Goal: Task Accomplishment & Management: Complete application form

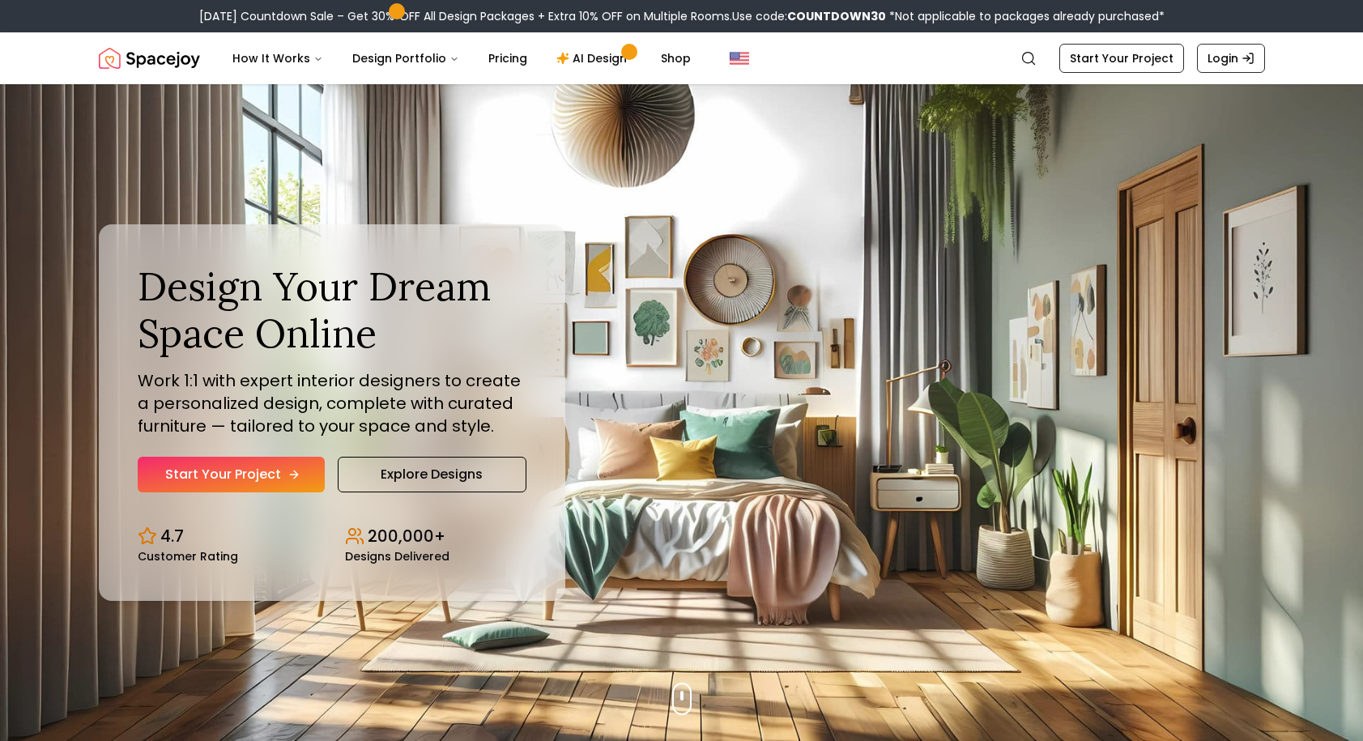
click at [245, 475] on link "Start Your Project" at bounding box center [231, 475] width 187 height 36
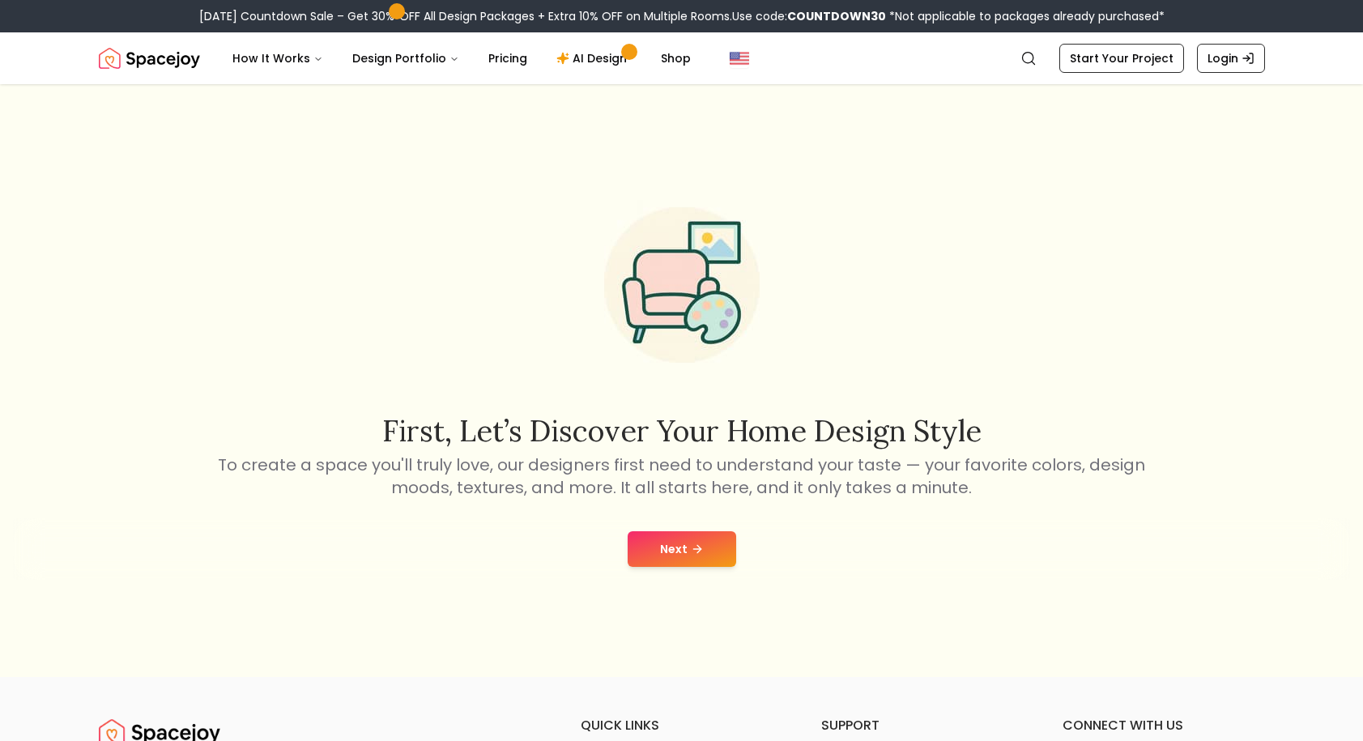
click at [676, 547] on button "Next" at bounding box center [682, 549] width 109 height 36
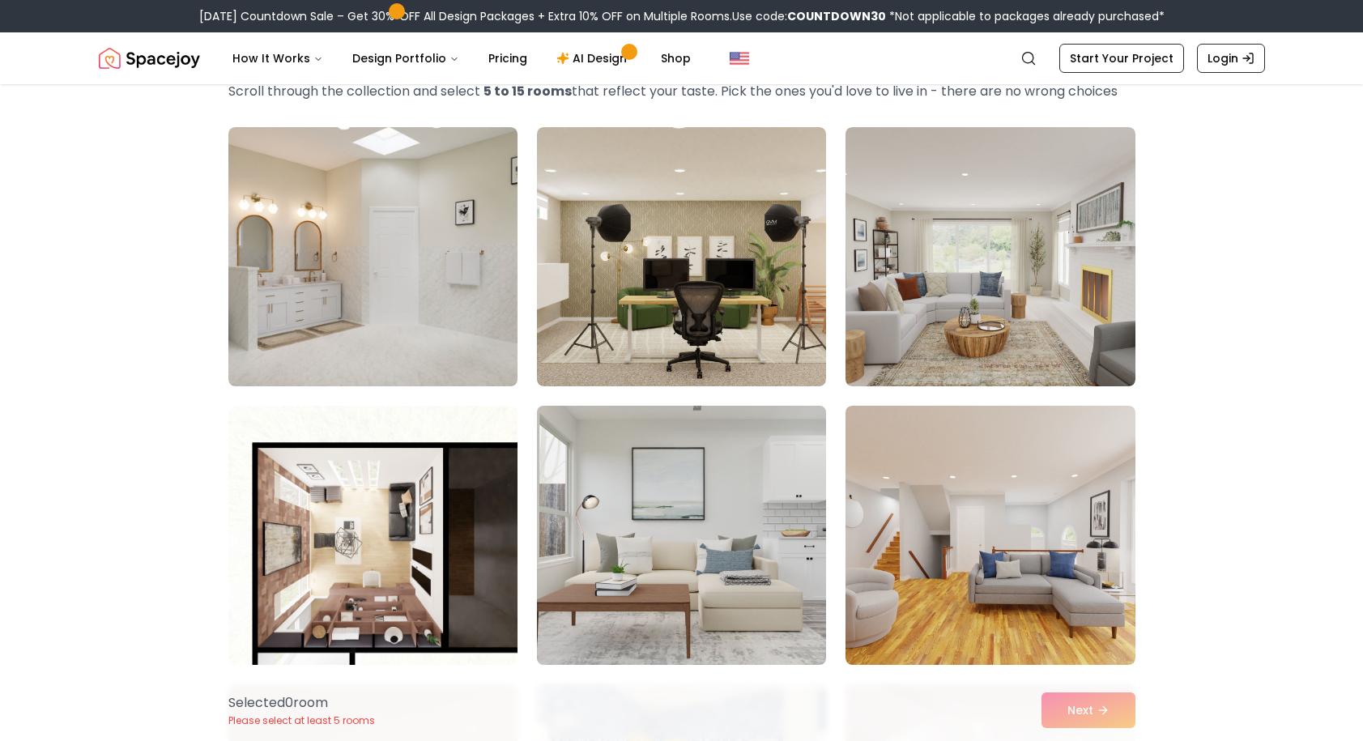
scroll to position [94, 0]
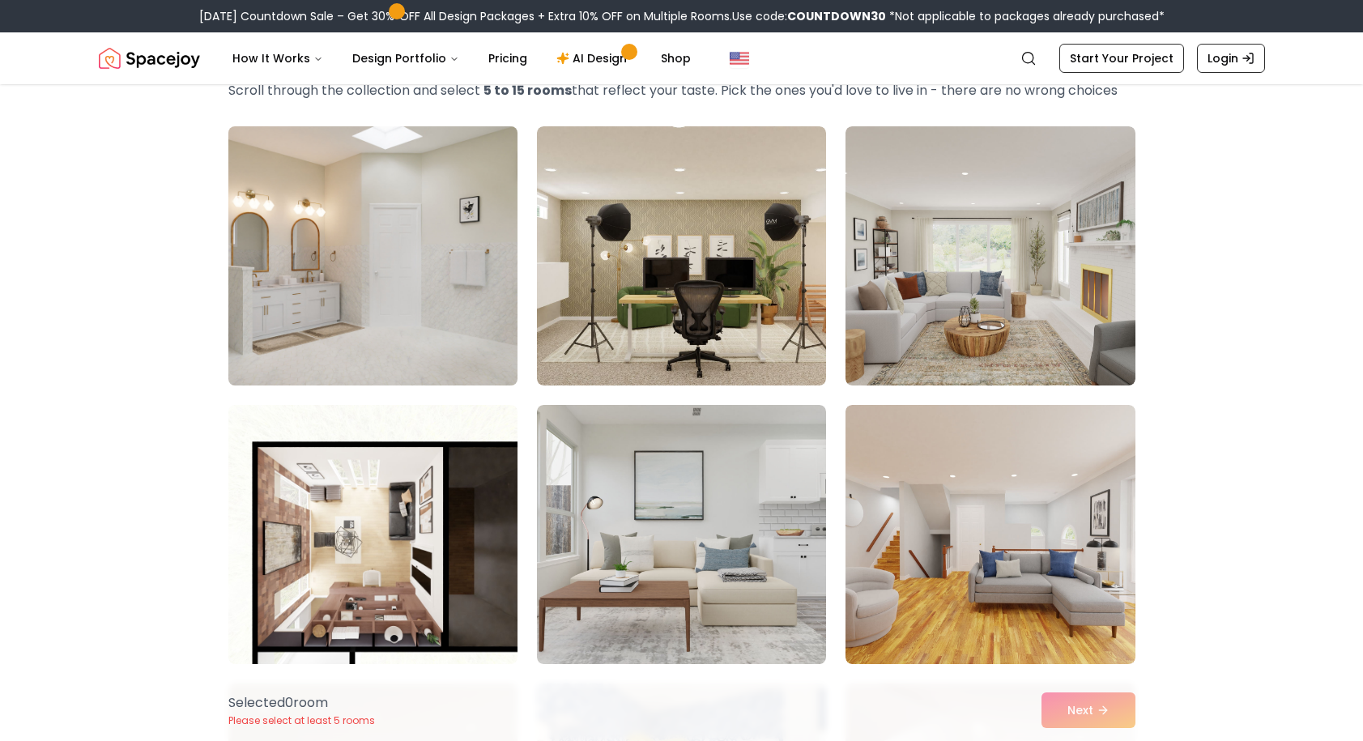
click at [421, 323] on img at bounding box center [373, 256] width 304 height 272
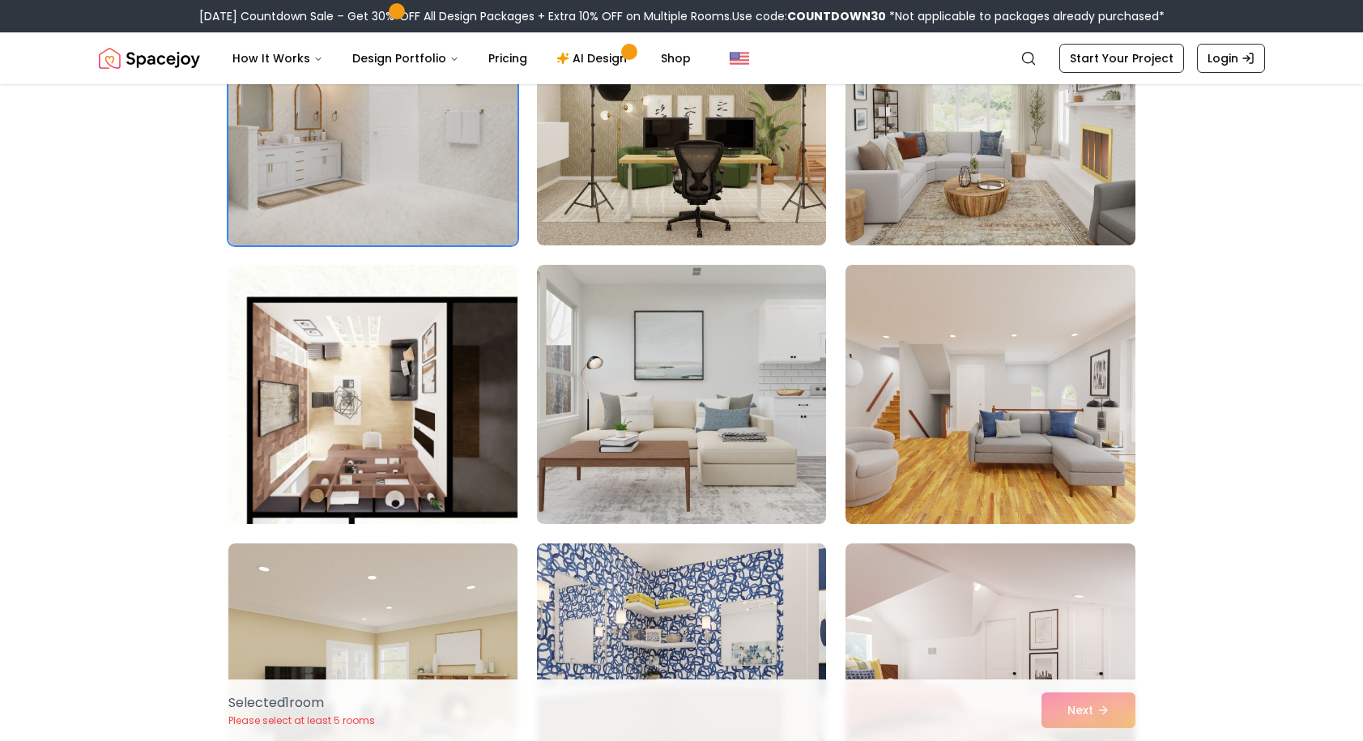
scroll to position [238, 0]
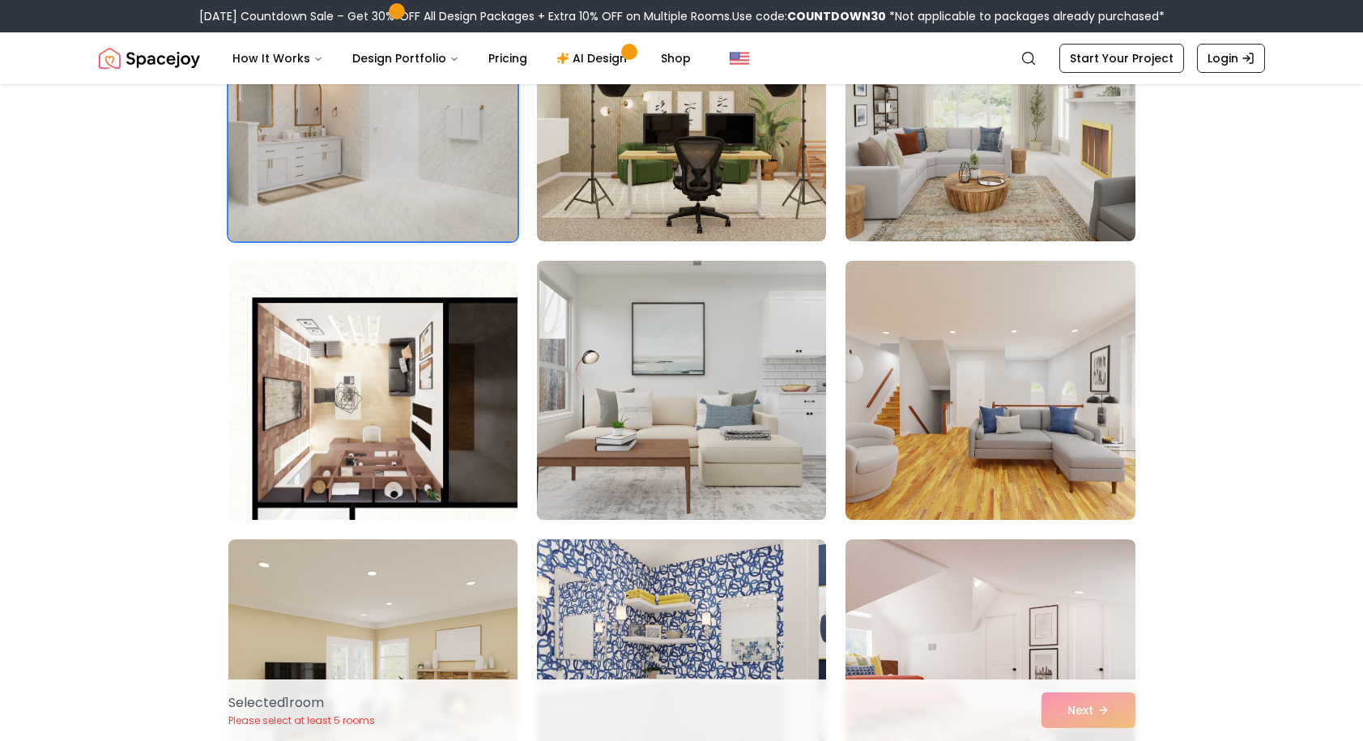
click at [663, 469] on img at bounding box center [682, 390] width 304 height 272
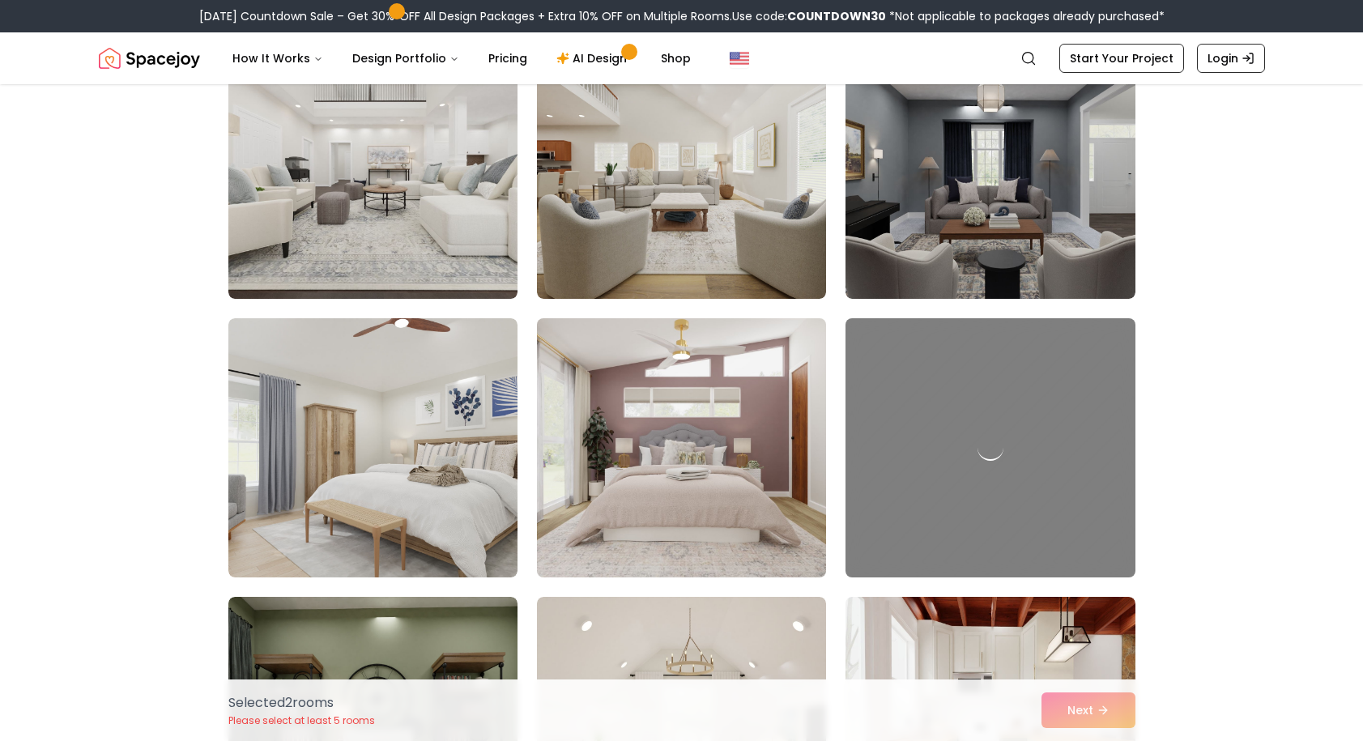
scroll to position [1018, 0]
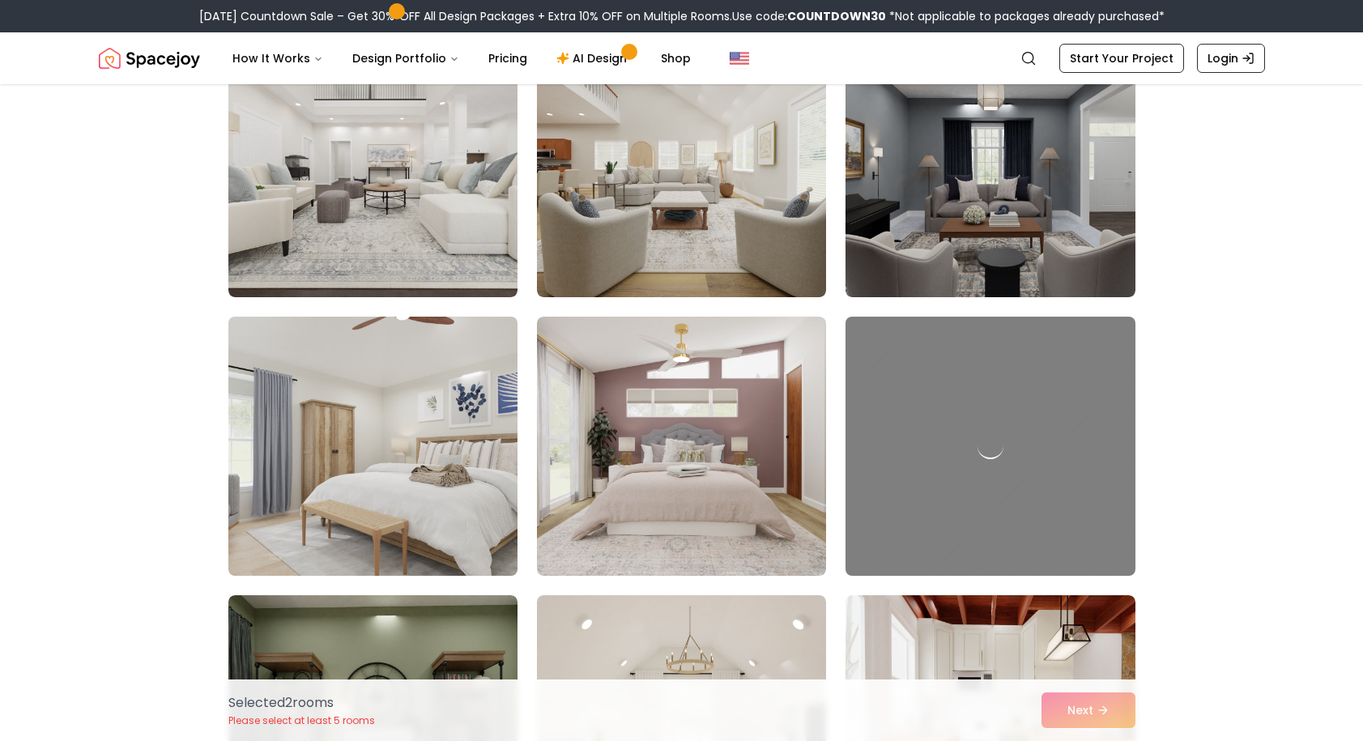
click at [452, 478] on img at bounding box center [373, 446] width 304 height 272
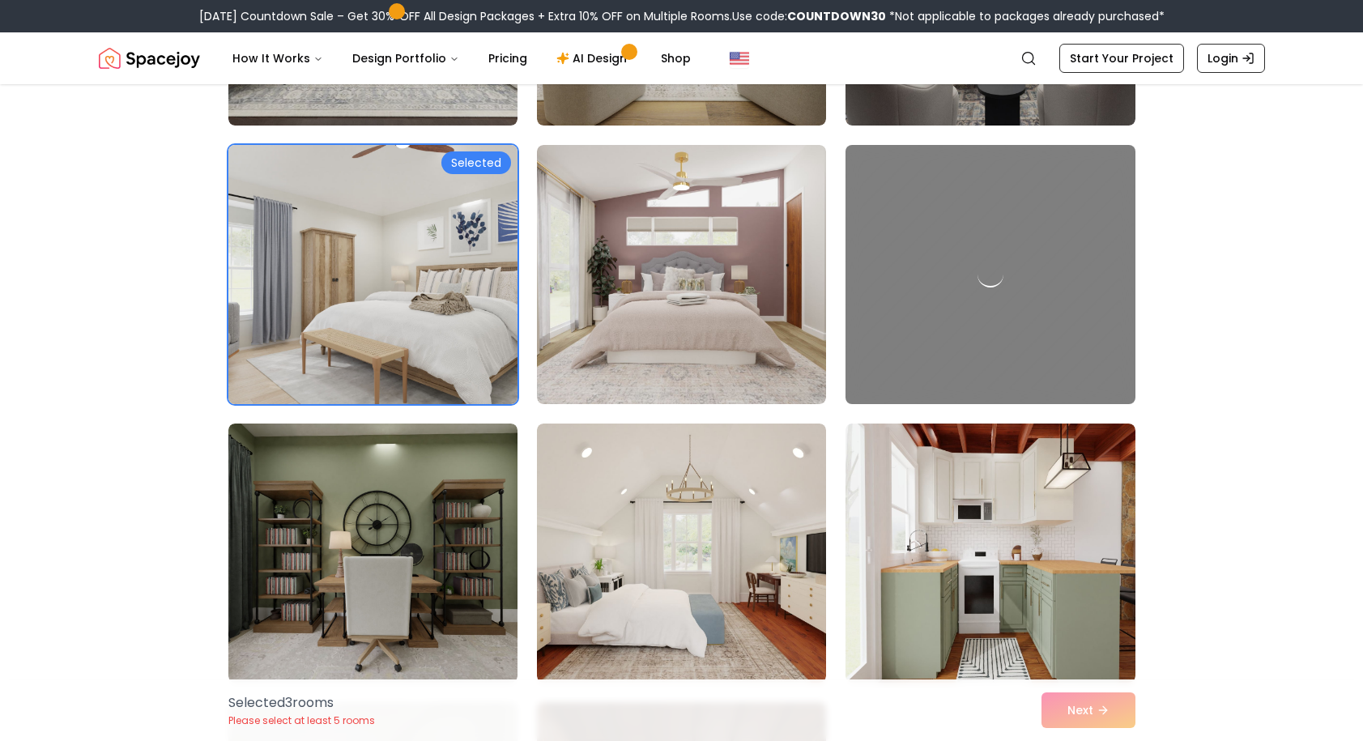
scroll to position [1460, 0]
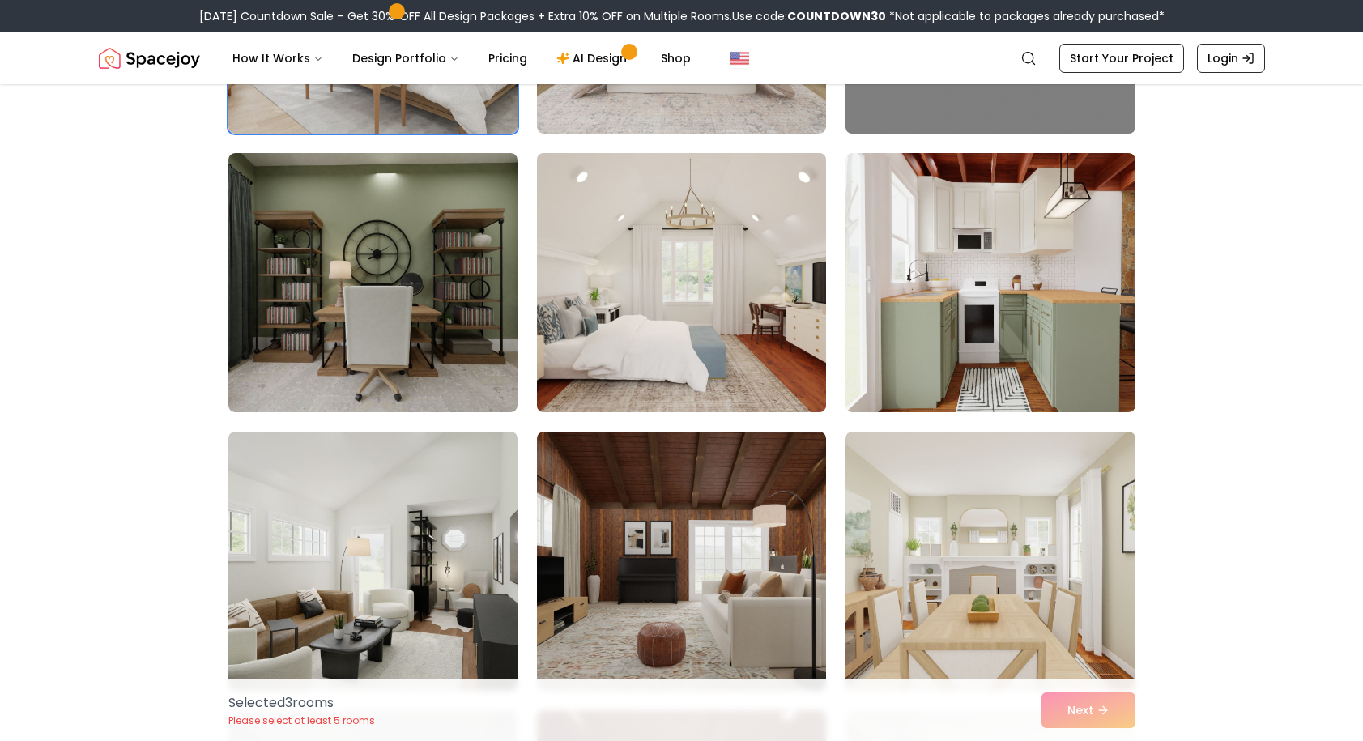
click at [616, 382] on img at bounding box center [682, 283] width 304 height 272
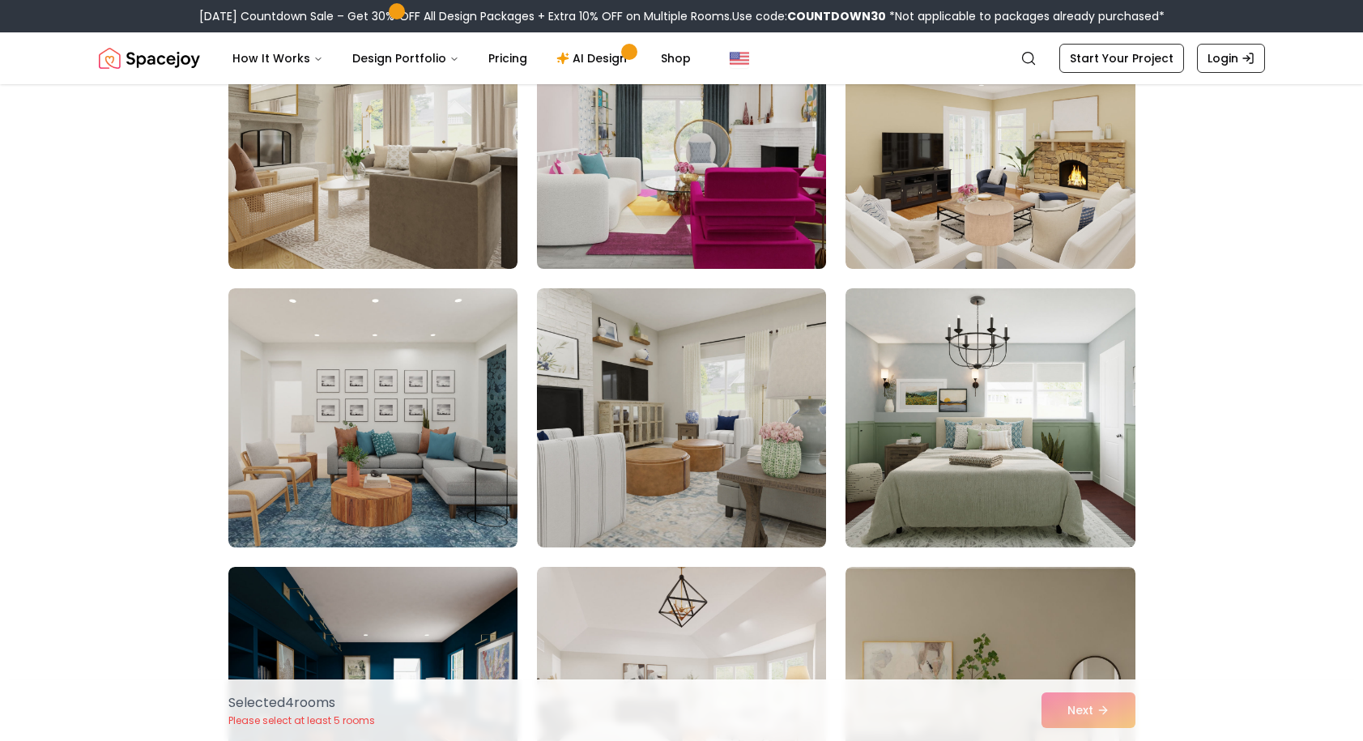
scroll to position [2719, 0]
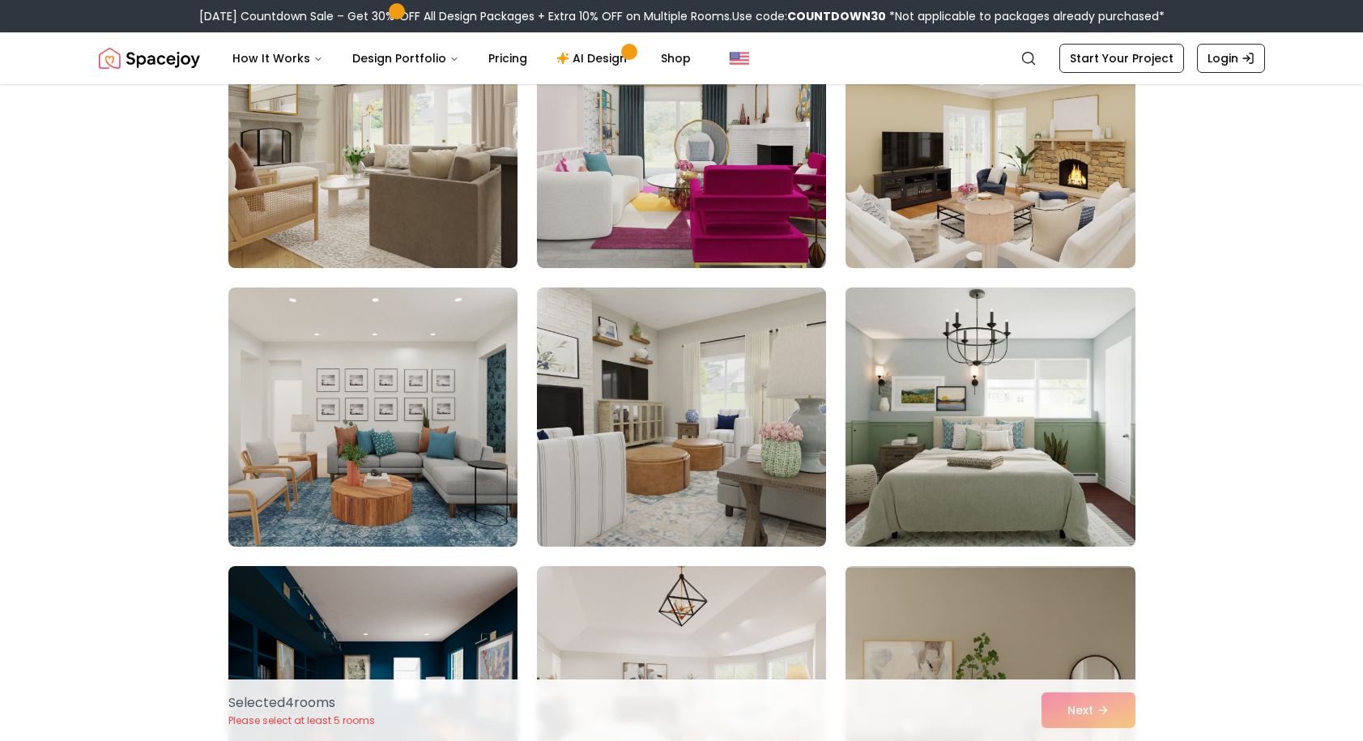
click at [1013, 440] on img at bounding box center [990, 417] width 304 height 272
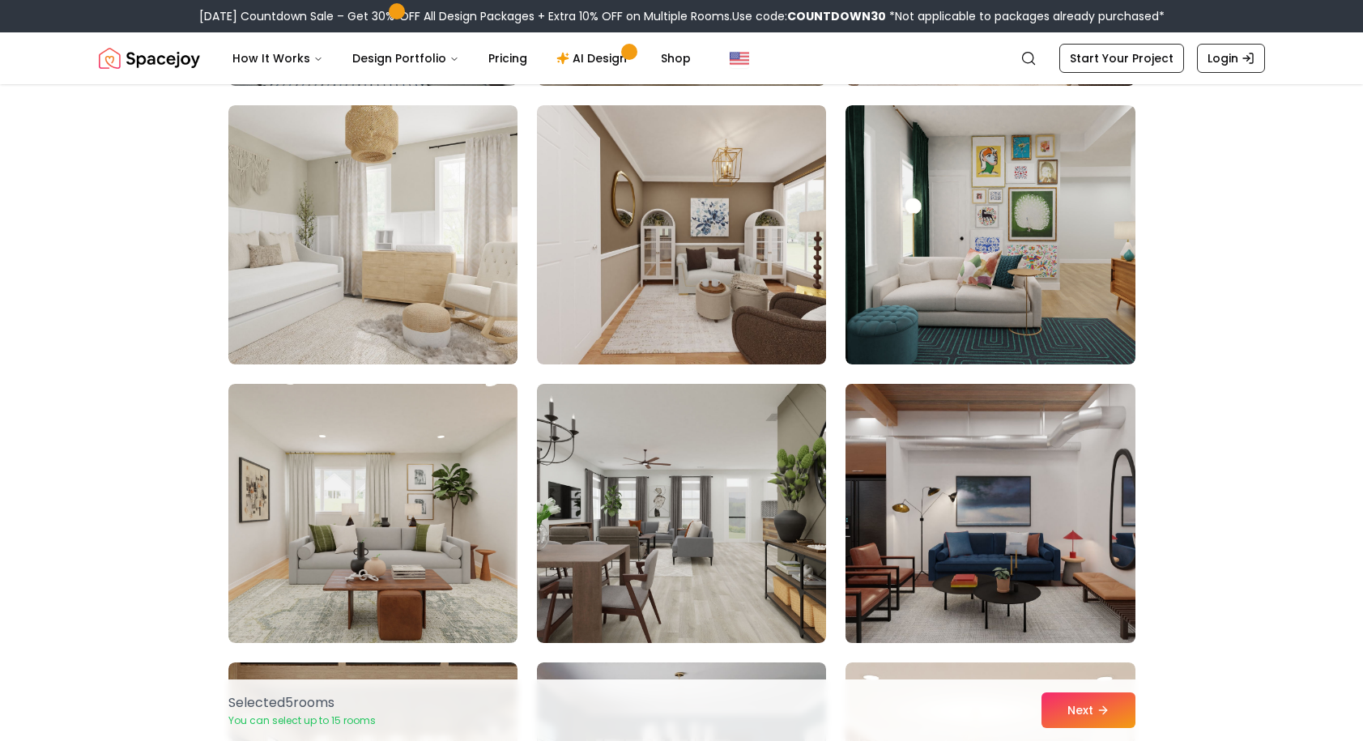
scroll to position [4576, 0]
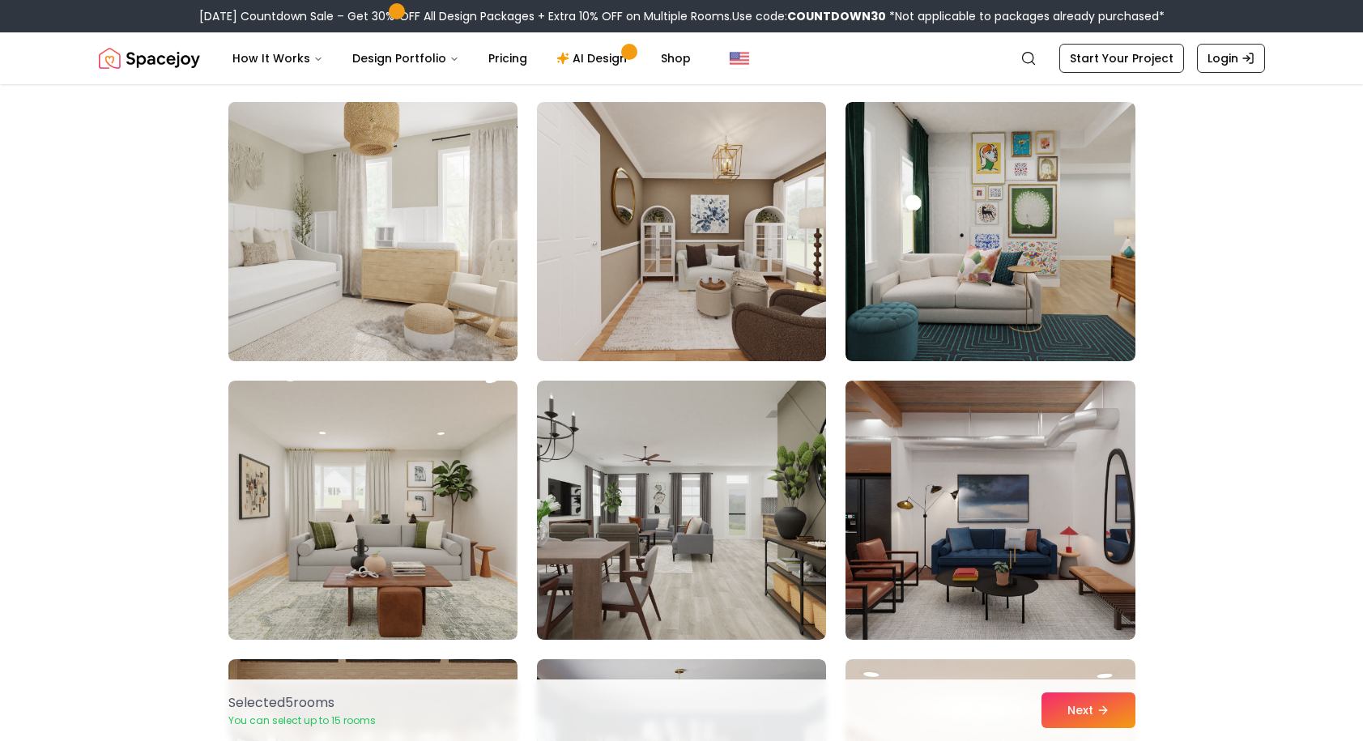
click at [386, 276] on img at bounding box center [373, 232] width 304 height 272
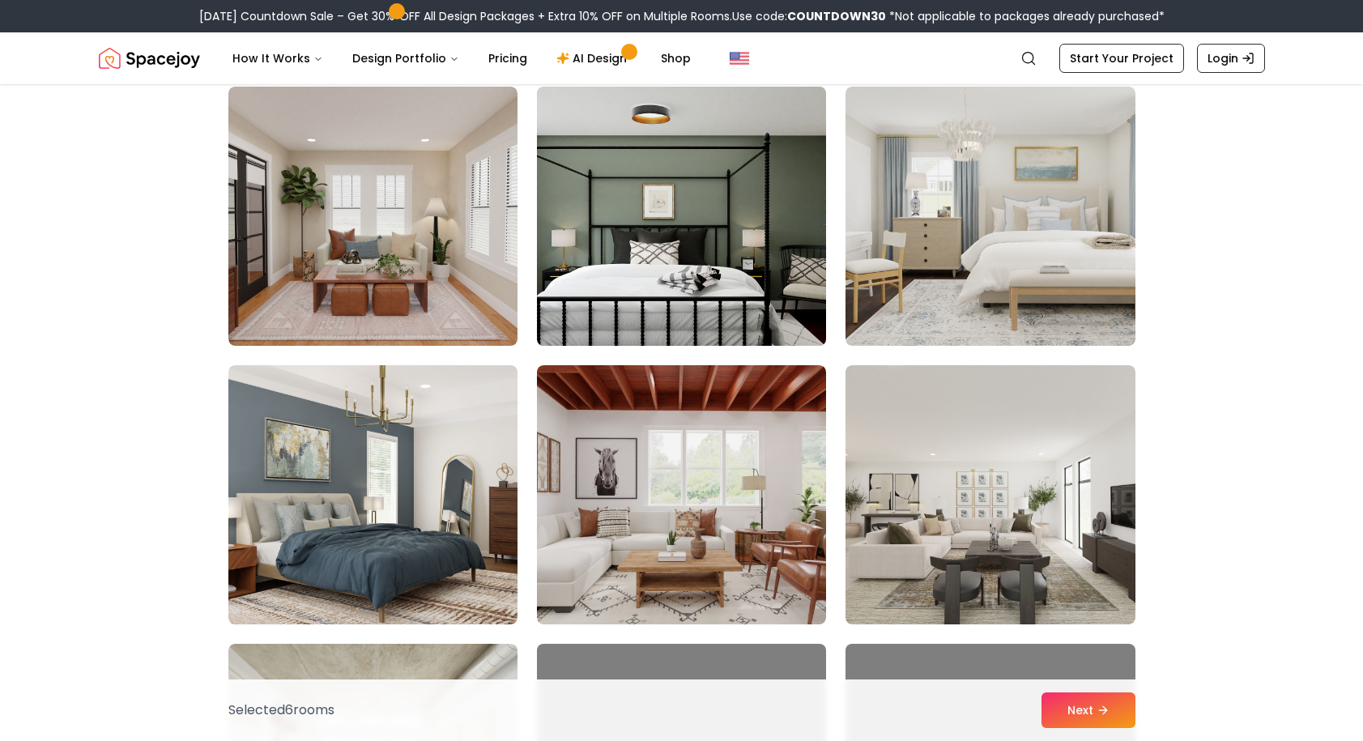
scroll to position [5995, 0]
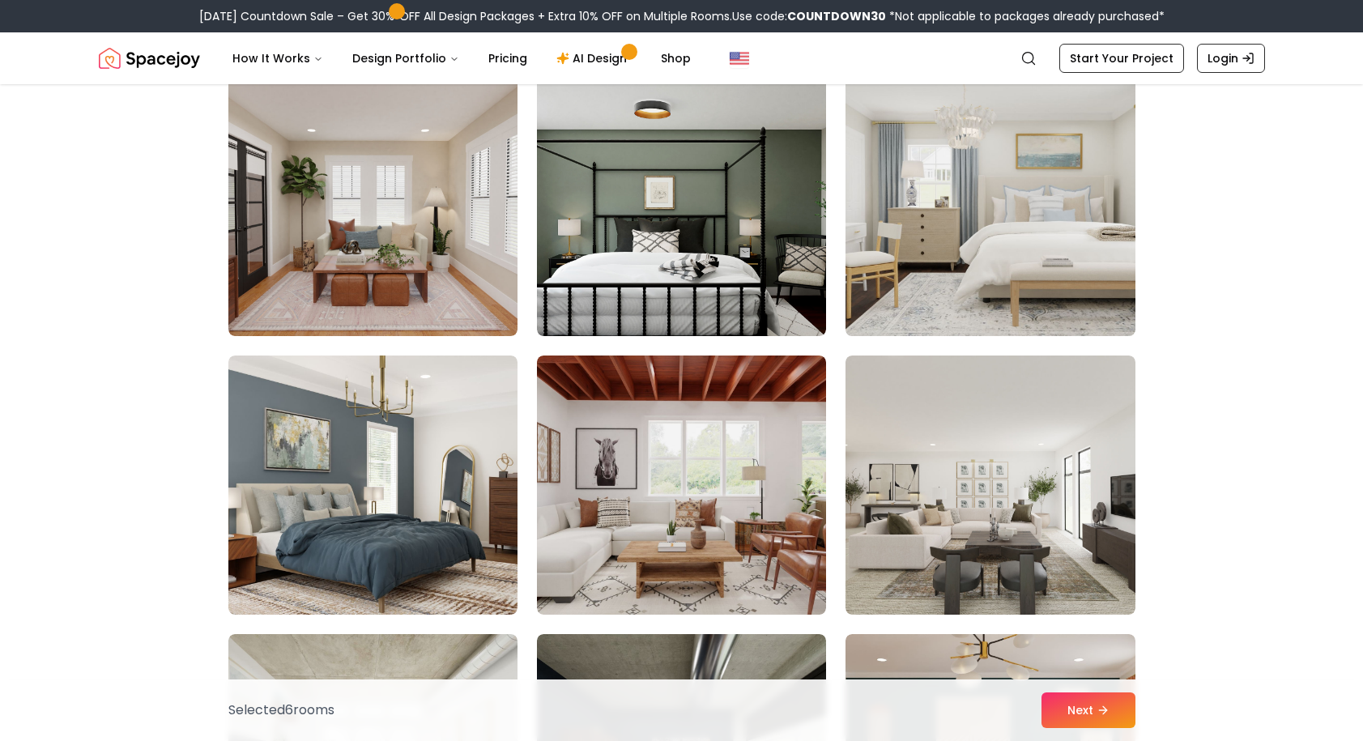
click at [985, 228] on img at bounding box center [990, 206] width 304 height 272
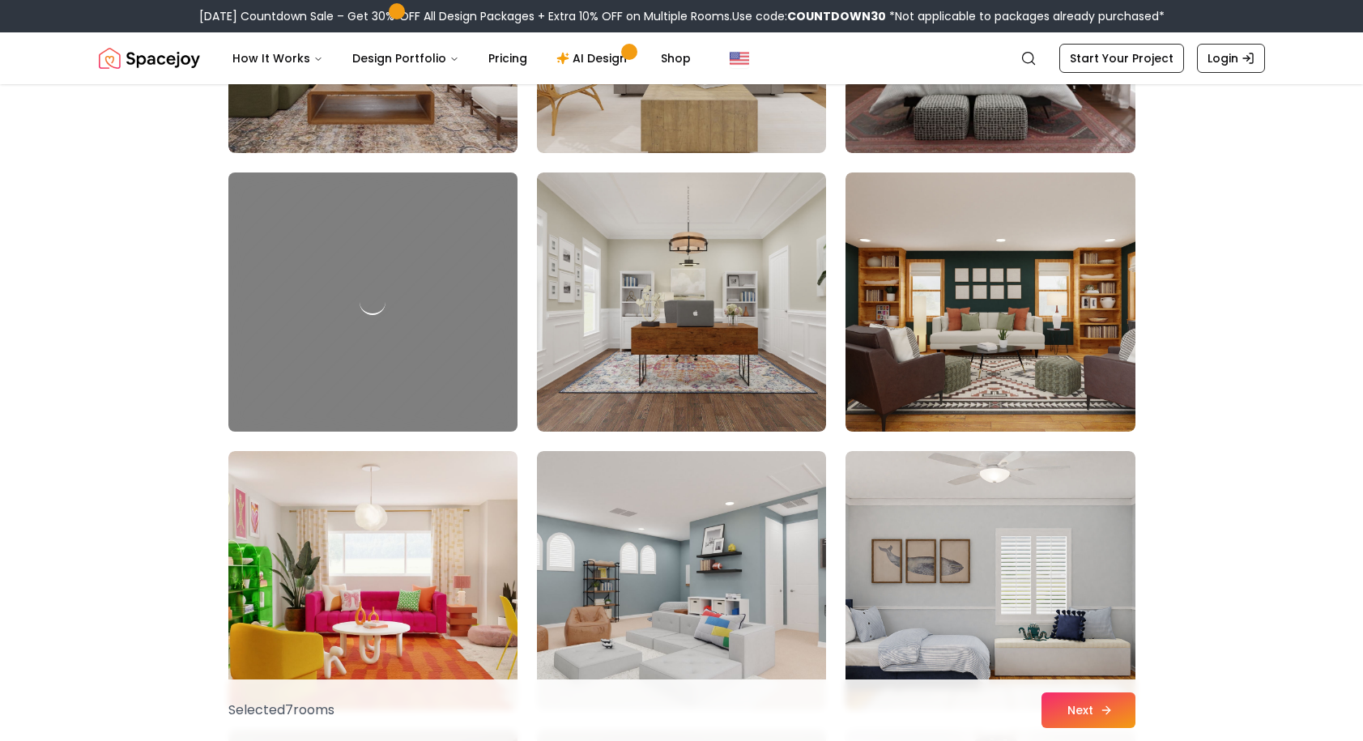
scroll to position [8408, 0]
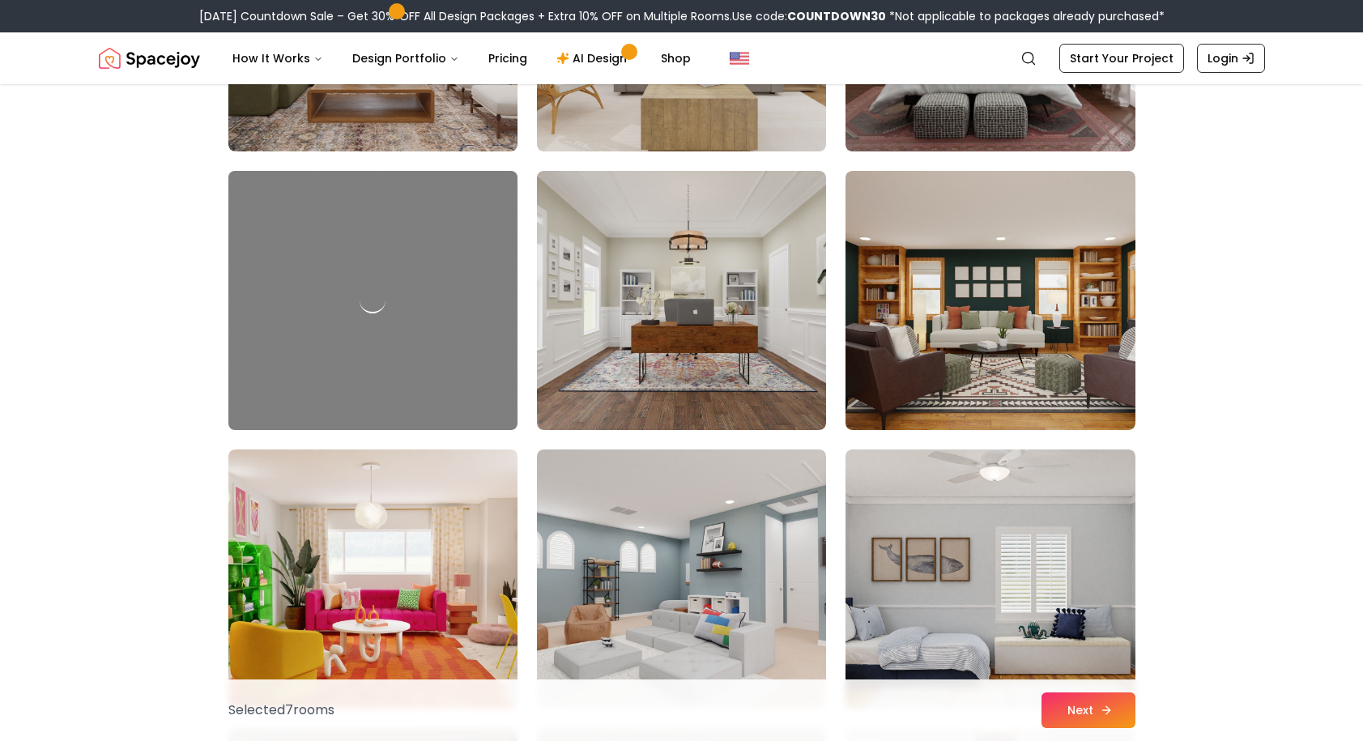
click at [1081, 703] on button "Next" at bounding box center [1089, 711] width 94 height 36
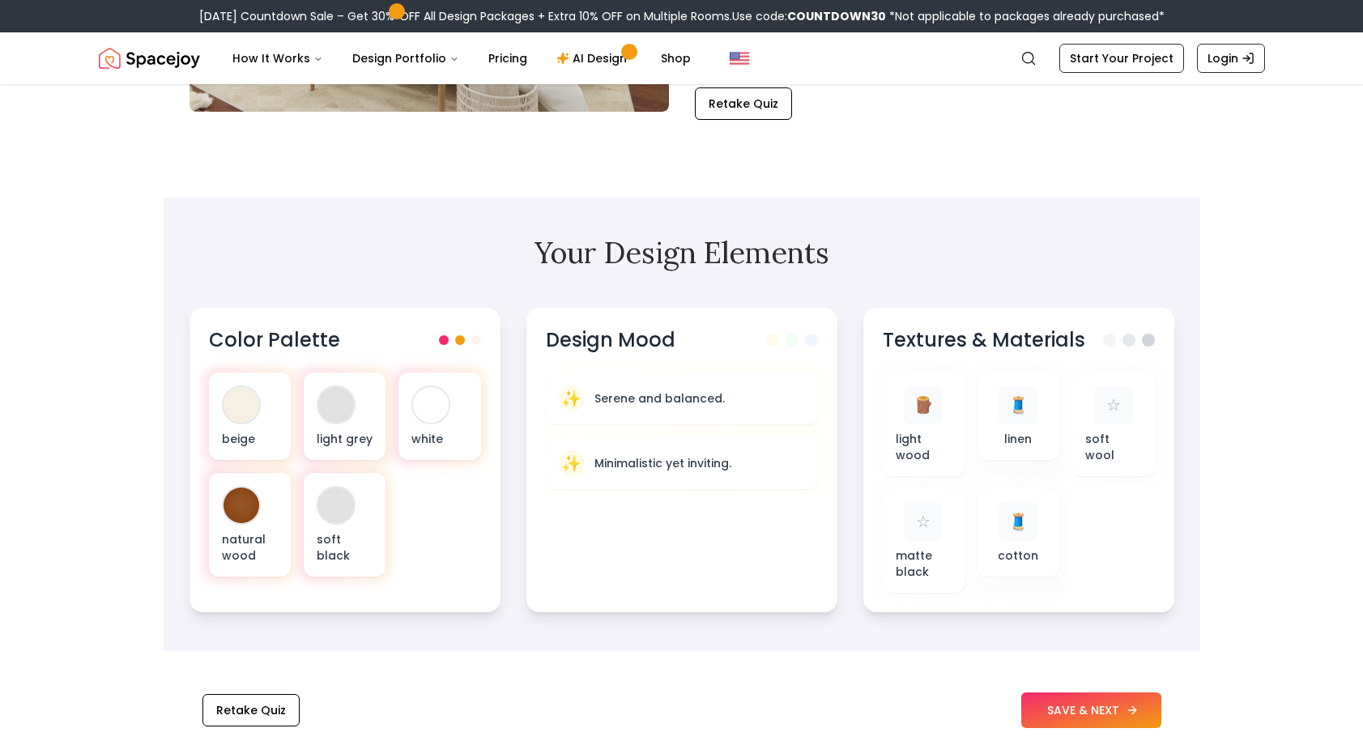
scroll to position [386, 0]
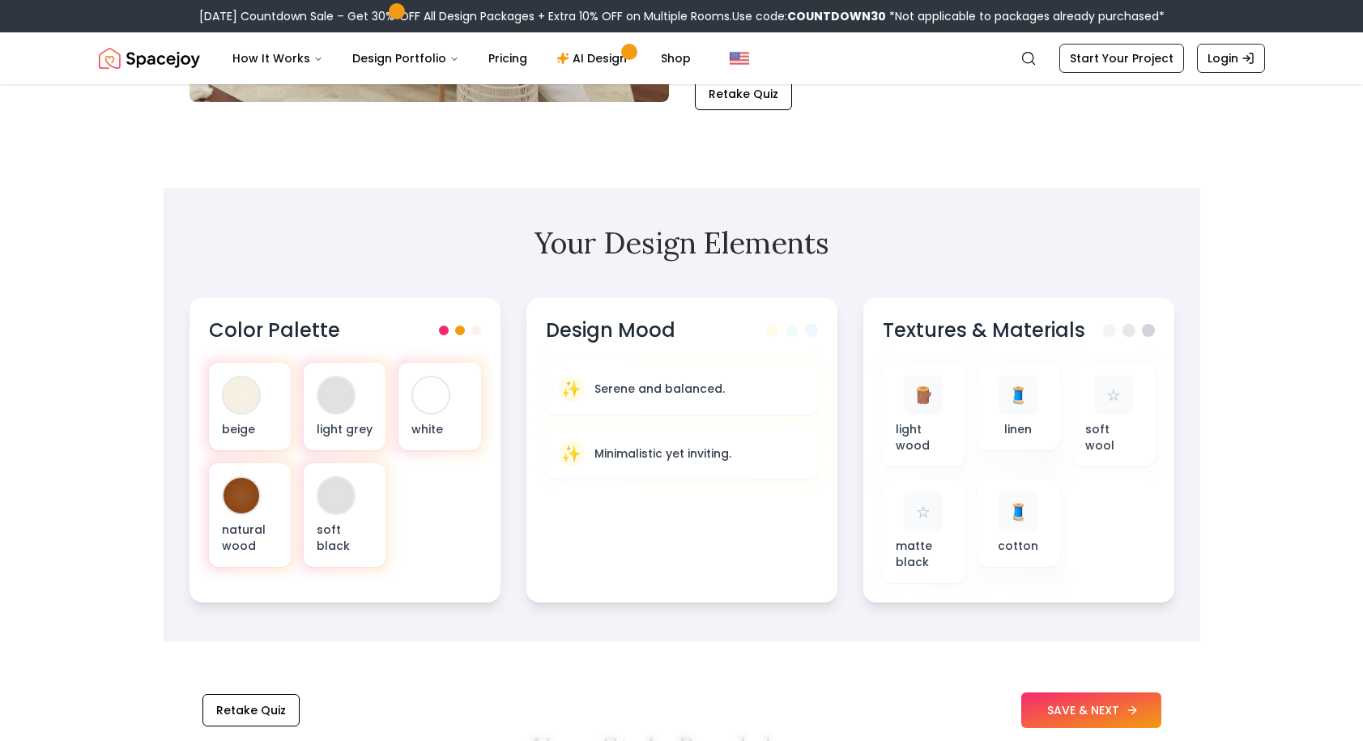
click at [1087, 722] on button "SAVE & NEXT" at bounding box center [1091, 711] width 140 height 36
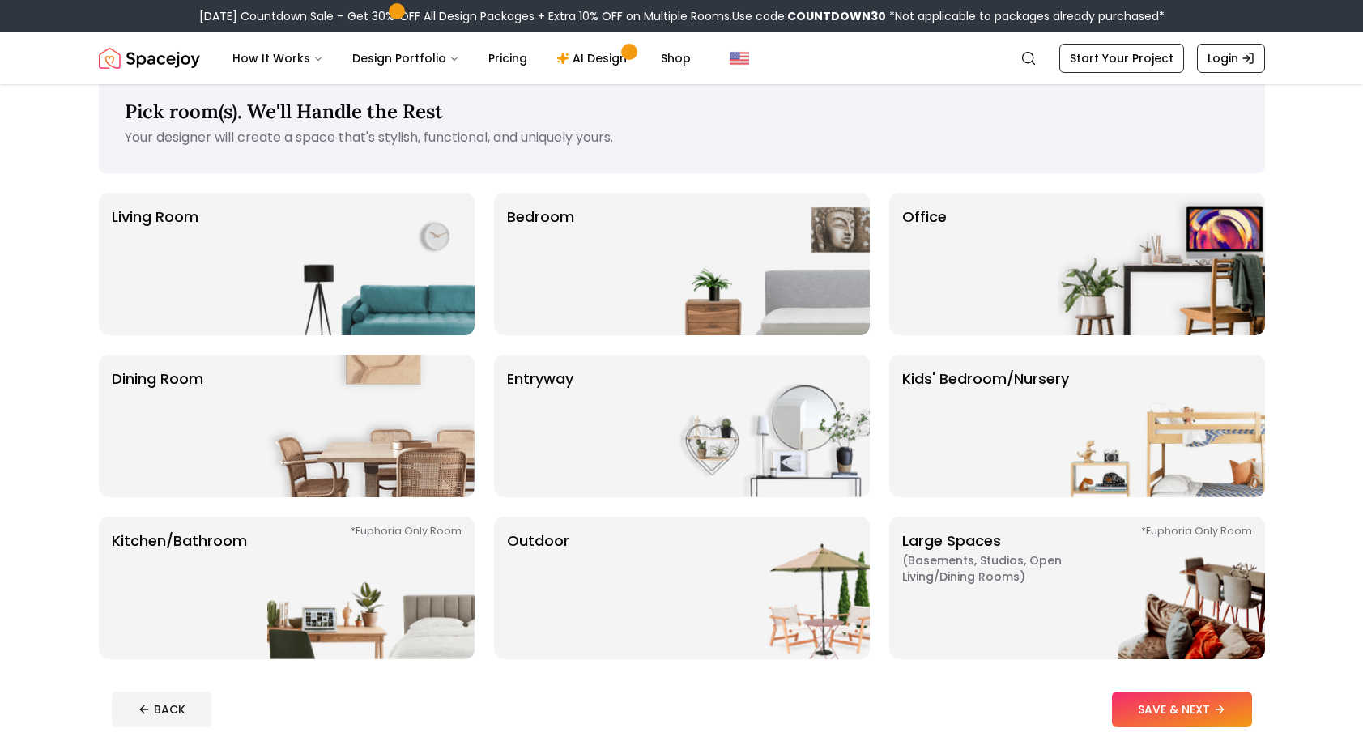
scroll to position [32, 0]
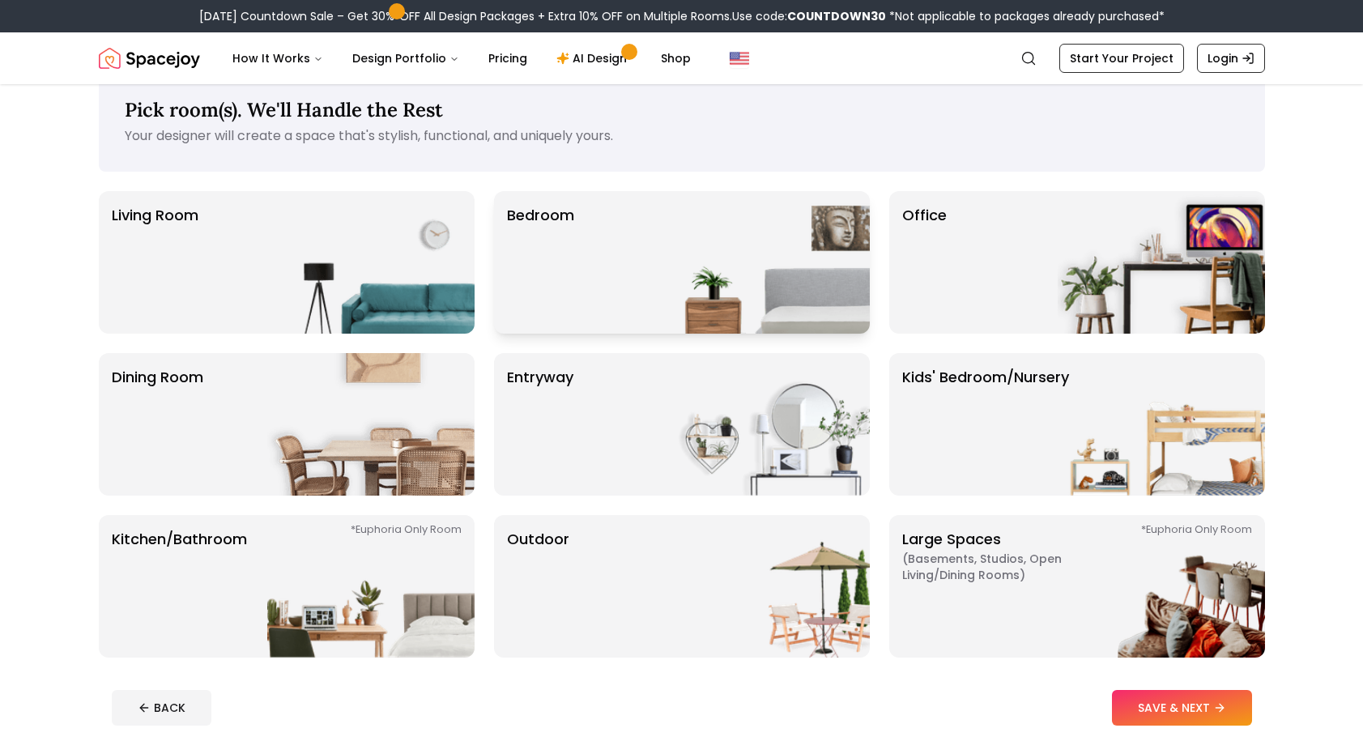
click at [634, 322] on div "Bedroom" at bounding box center [682, 262] width 376 height 143
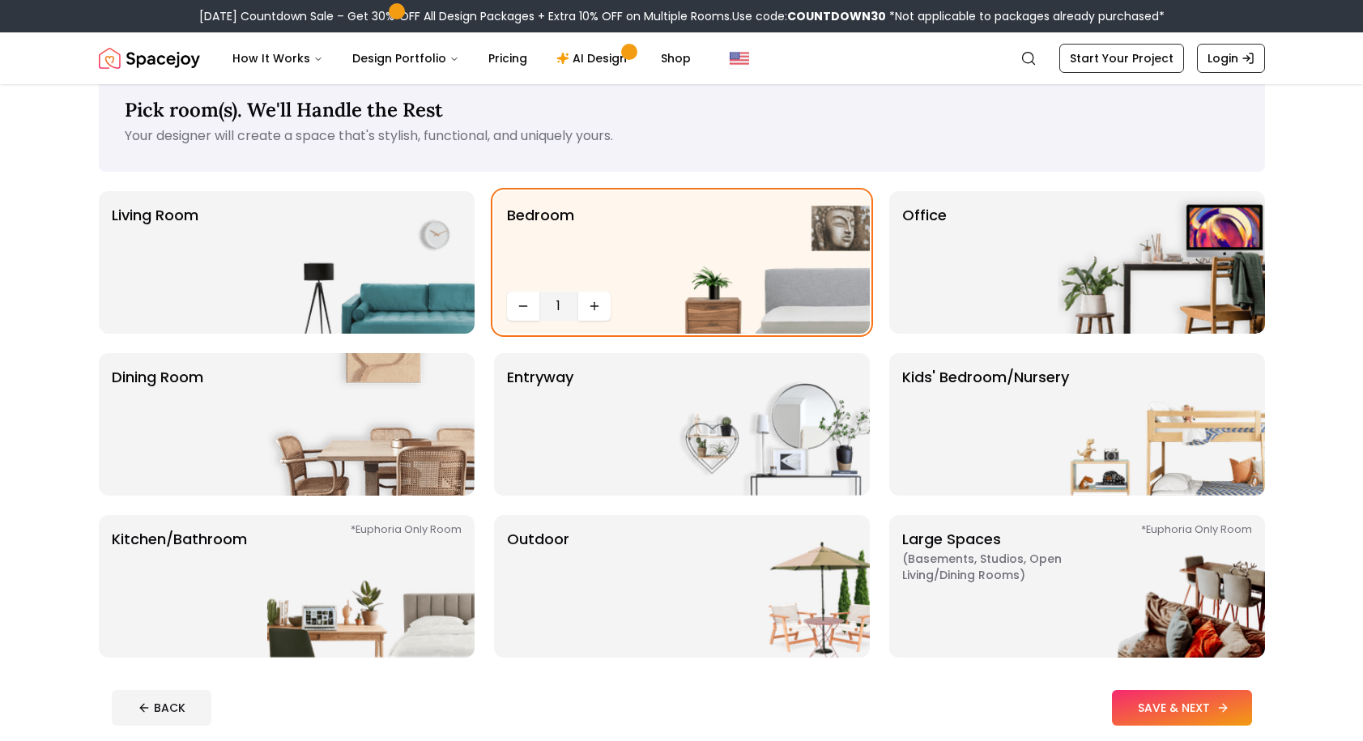
click at [1187, 707] on button "SAVE & NEXT" at bounding box center [1182, 708] width 140 height 36
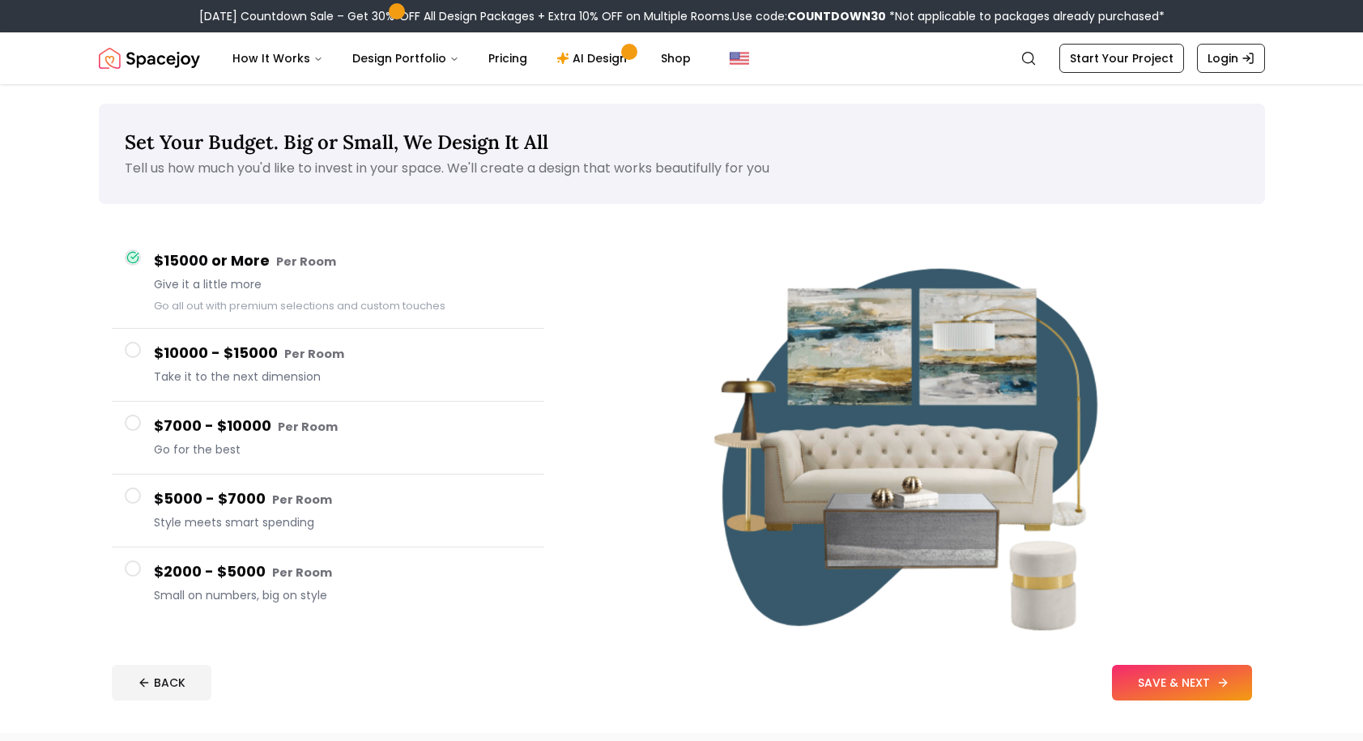
click at [1171, 699] on button "SAVE & NEXT" at bounding box center [1182, 683] width 140 height 36
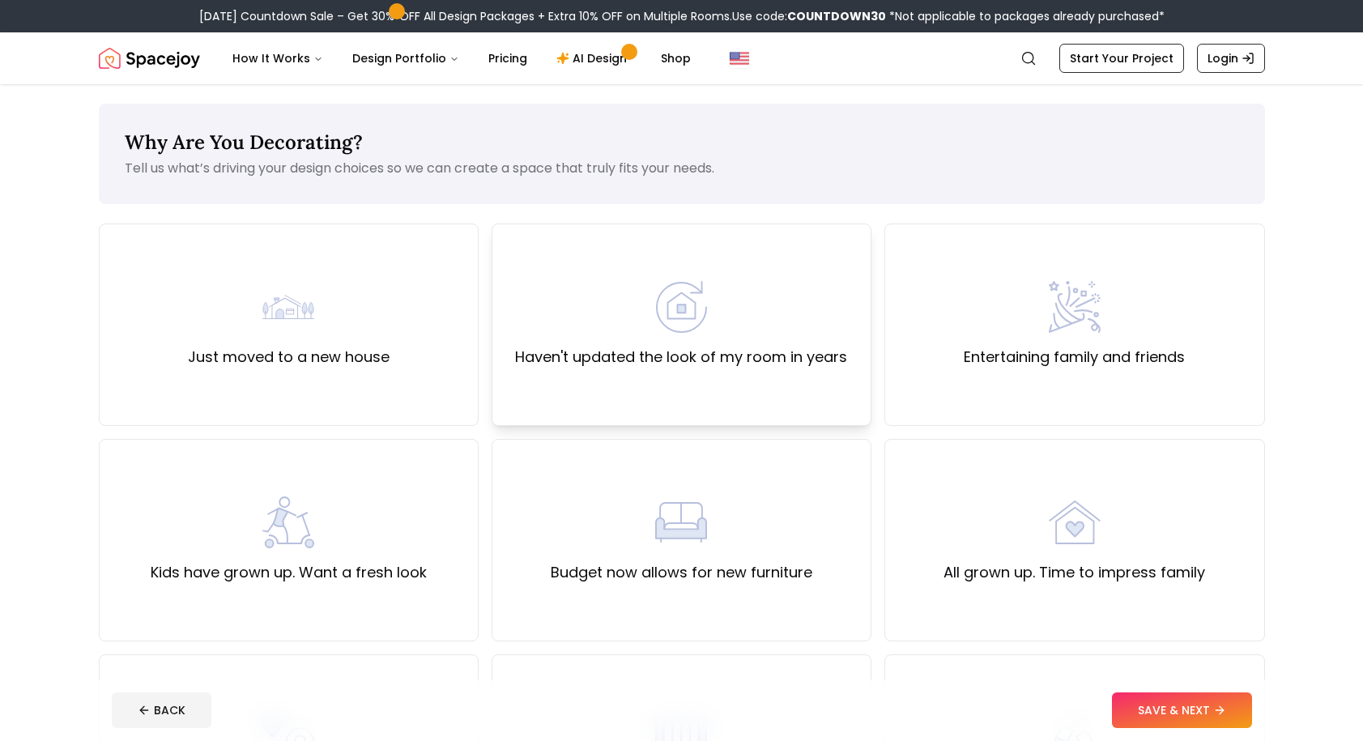
click at [698, 338] on div "Haven't updated the look of my room in years" at bounding box center [681, 324] width 332 height 87
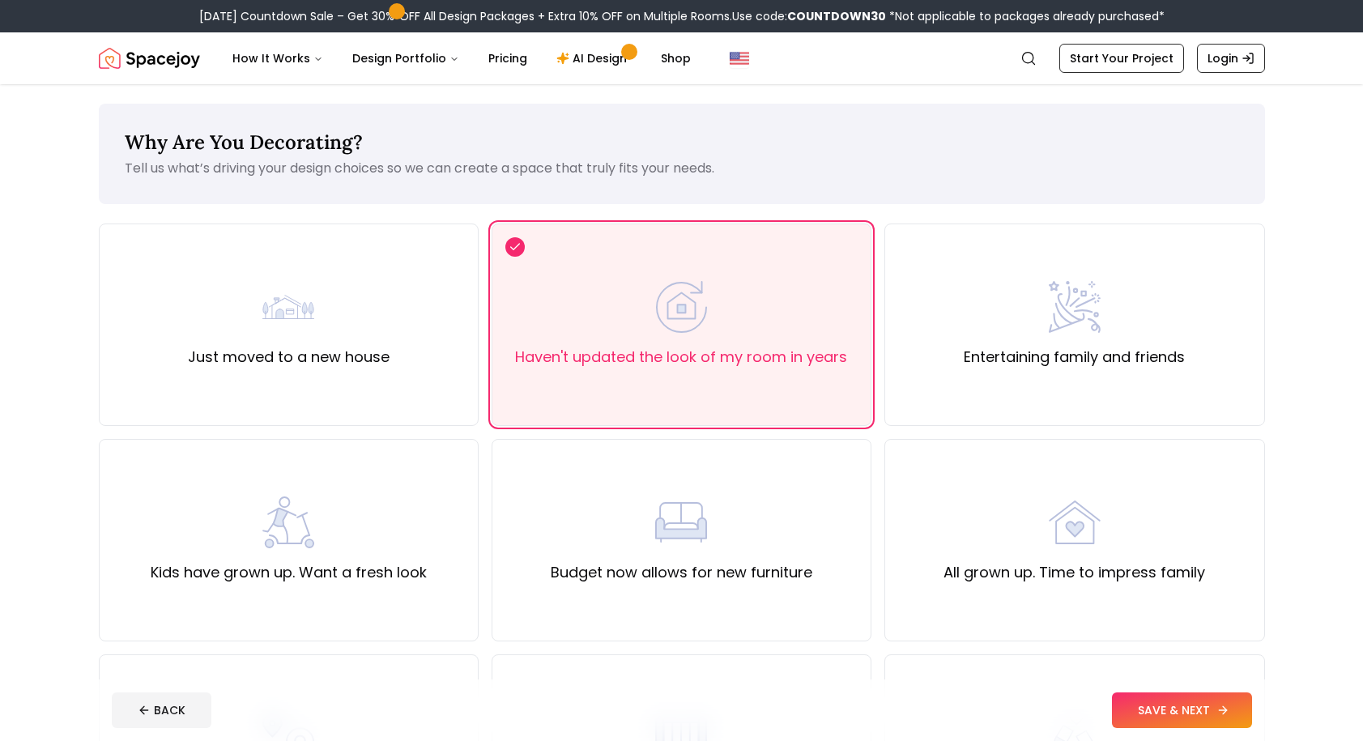
click at [1174, 711] on button "SAVE & NEXT" at bounding box center [1182, 711] width 140 height 36
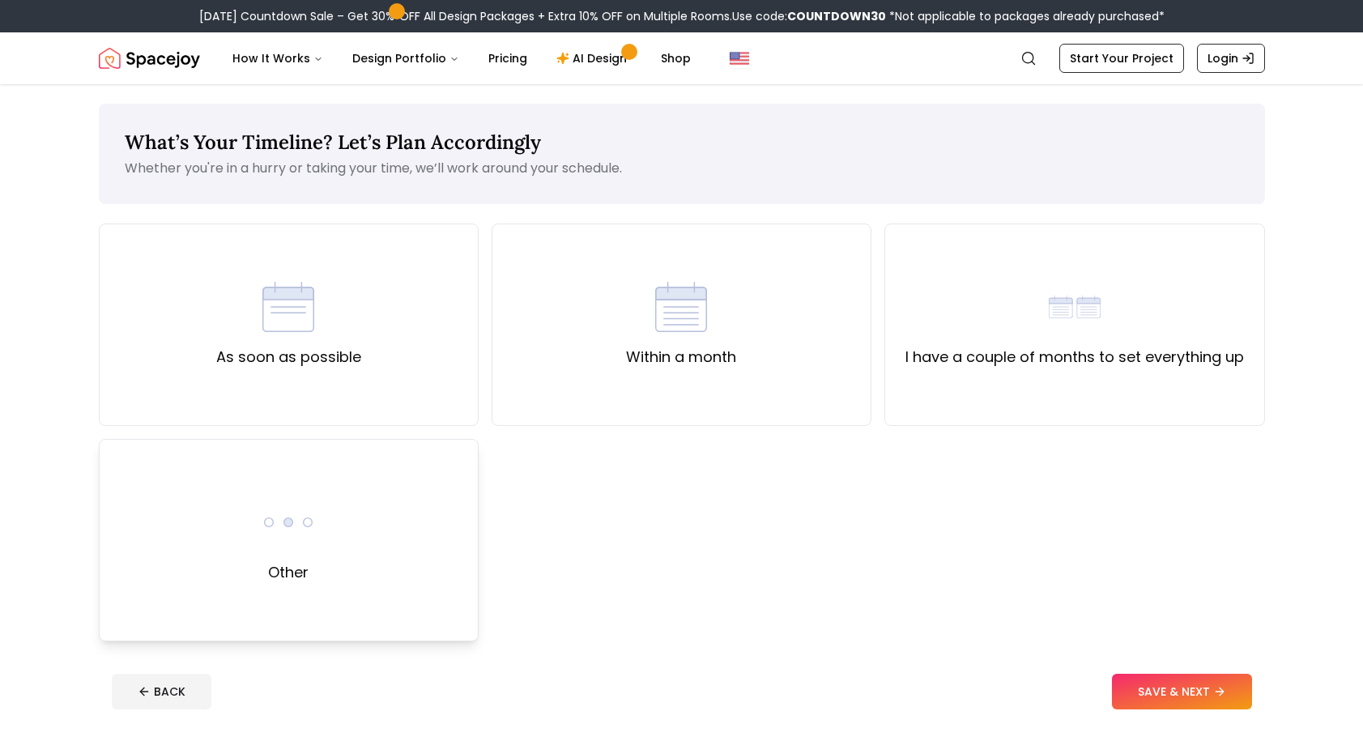
click at [347, 520] on div "Other" at bounding box center [289, 540] width 380 height 202
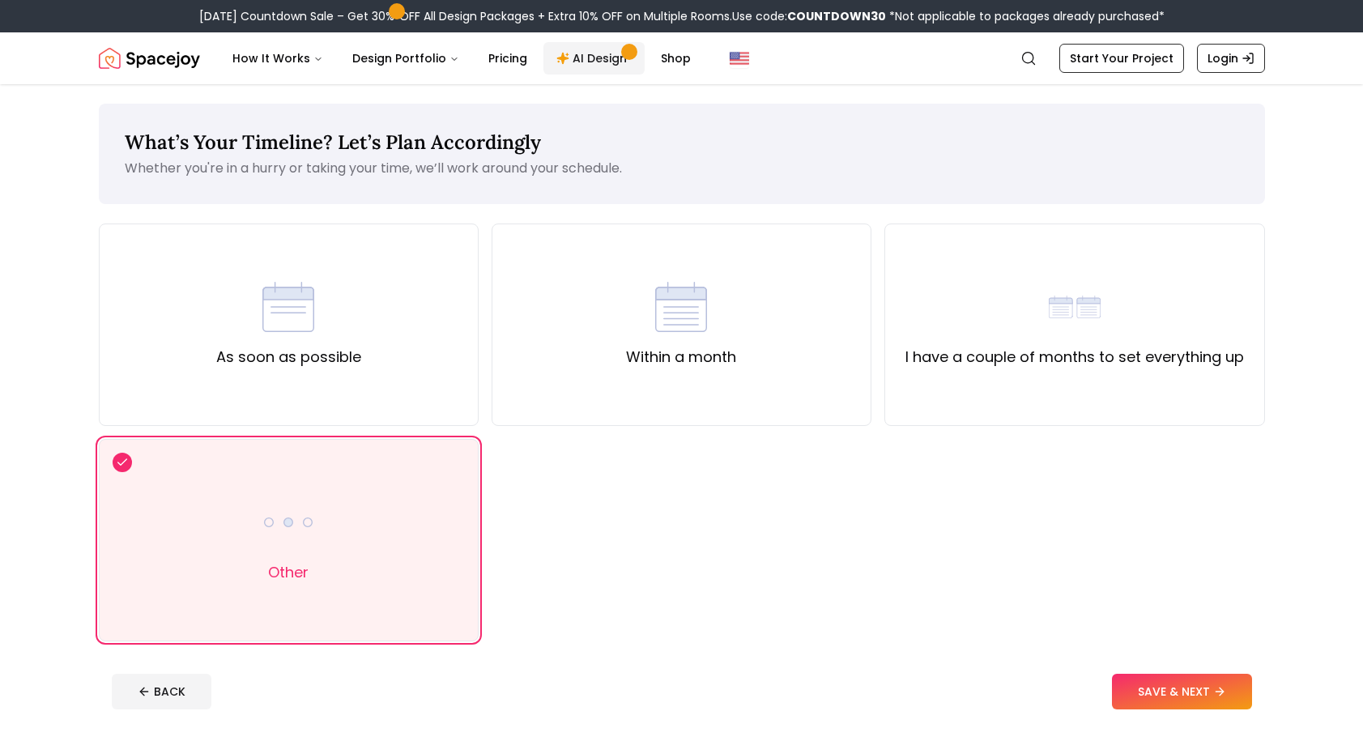
click at [584, 62] on link "AI Design" at bounding box center [593, 58] width 101 height 32
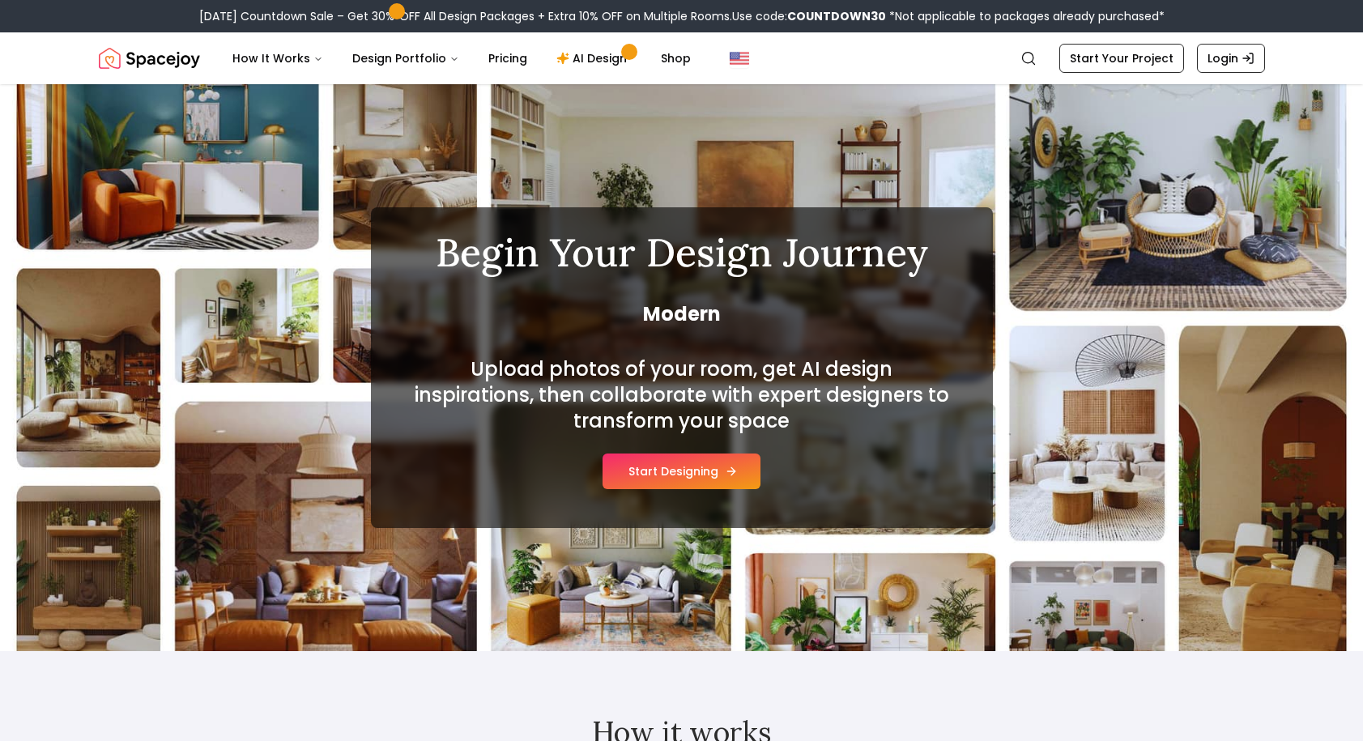
click at [712, 475] on button "Start Designing" at bounding box center [682, 472] width 158 height 36
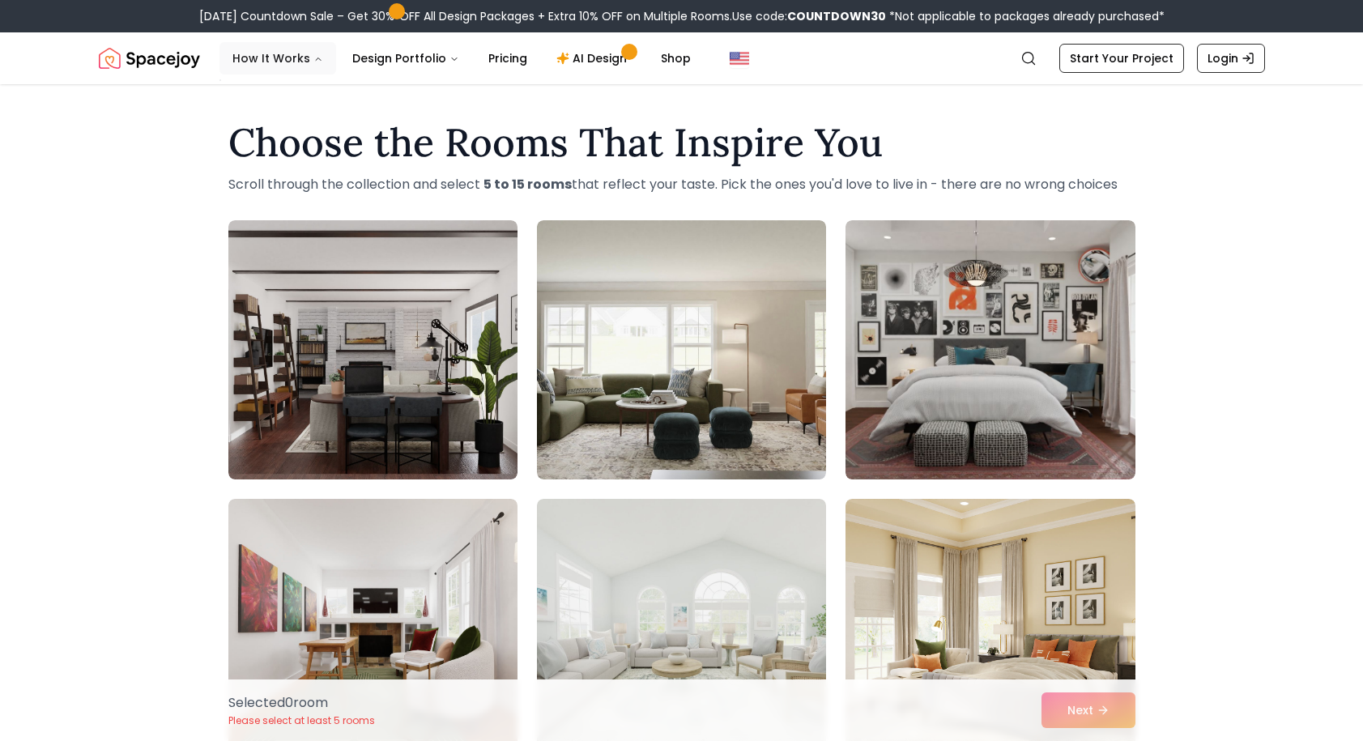
click at [250, 60] on button "How It Works" at bounding box center [278, 58] width 117 height 32
click at [413, 58] on button "Design Portfolio" at bounding box center [405, 58] width 133 height 32
click at [544, 49] on link "AI Design" at bounding box center [593, 58] width 101 height 32
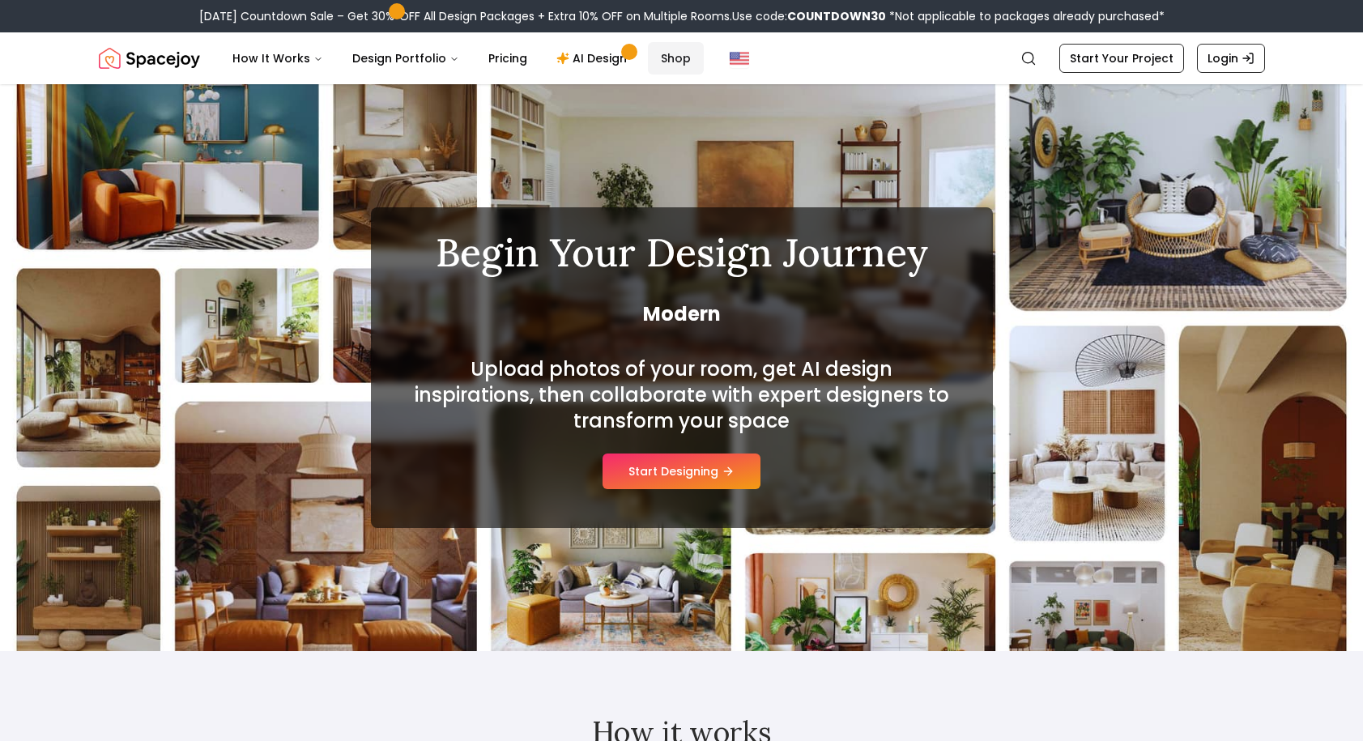
click at [648, 60] on link "Shop" at bounding box center [676, 58] width 56 height 32
